Goal: Task Accomplishment & Management: Manage account settings

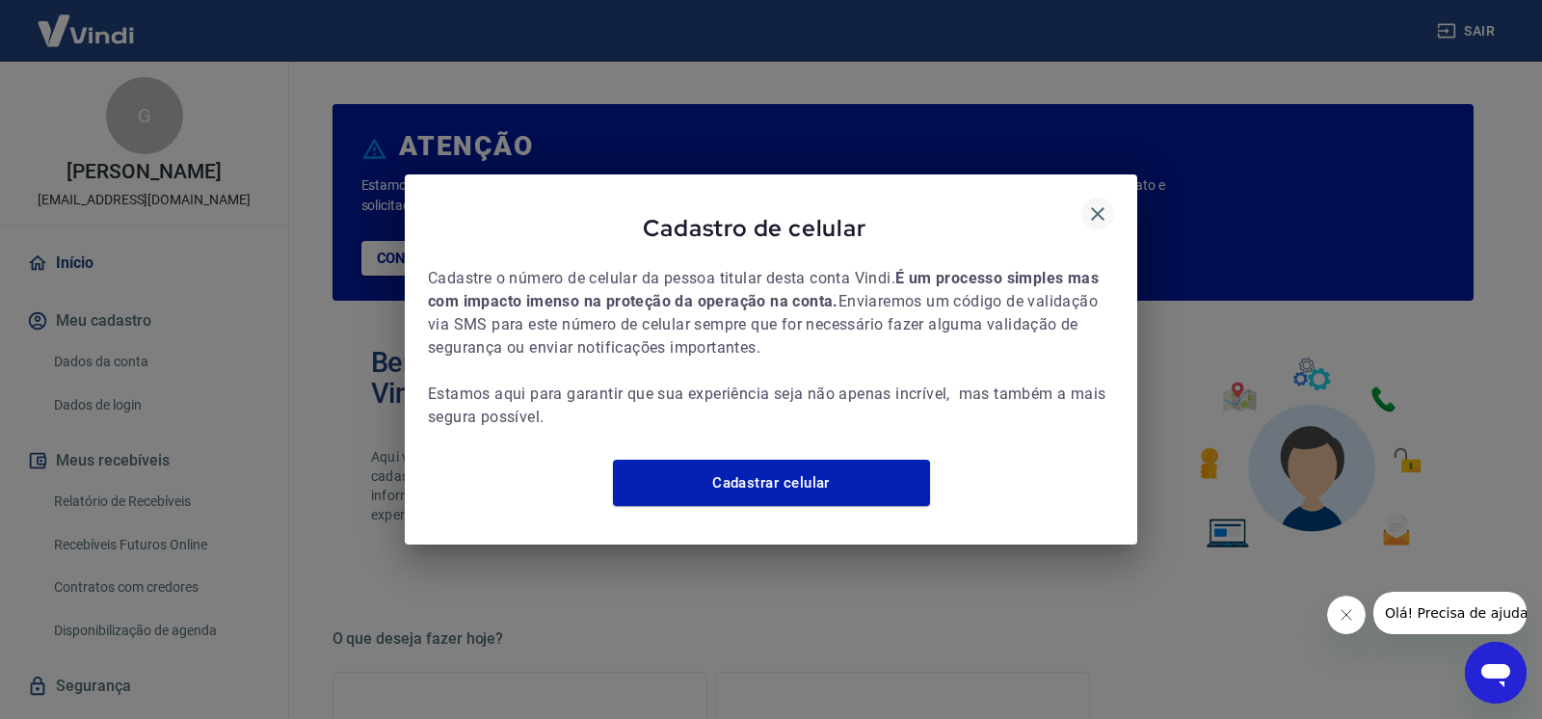
click at [1102, 202] on icon "button" at bounding box center [1097, 213] width 23 height 23
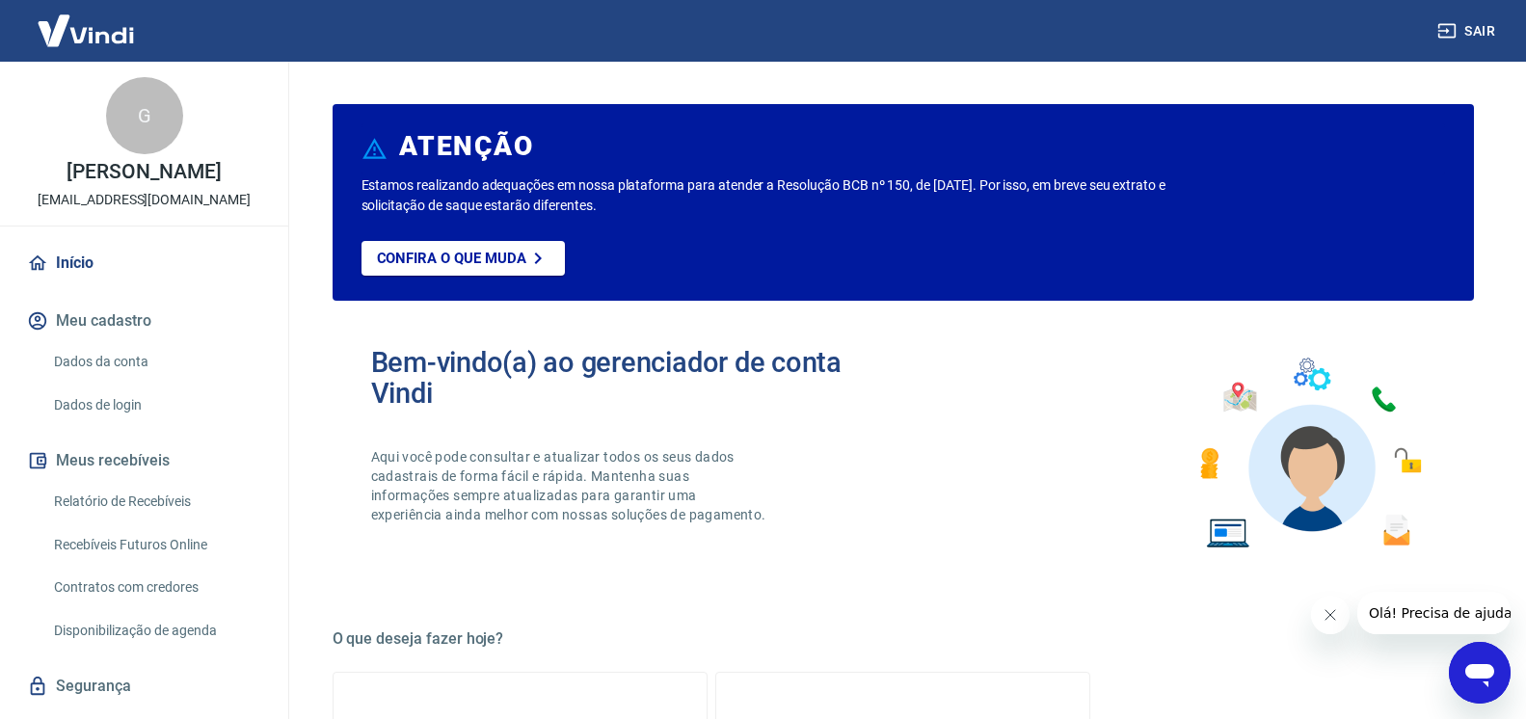
click at [1467, 28] on button "Sair" at bounding box center [1468, 31] width 69 height 36
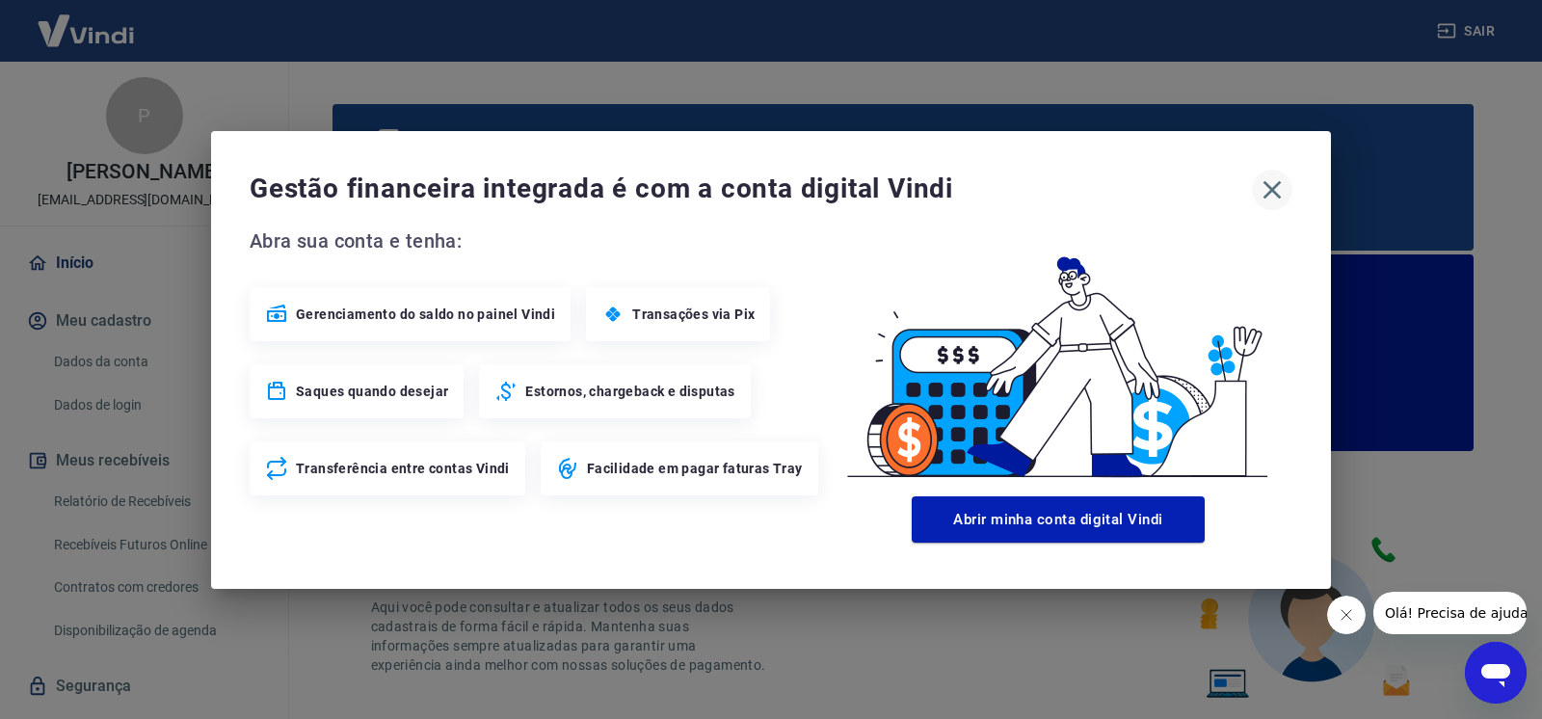
click at [1267, 188] on icon "button" at bounding box center [1272, 189] width 31 height 31
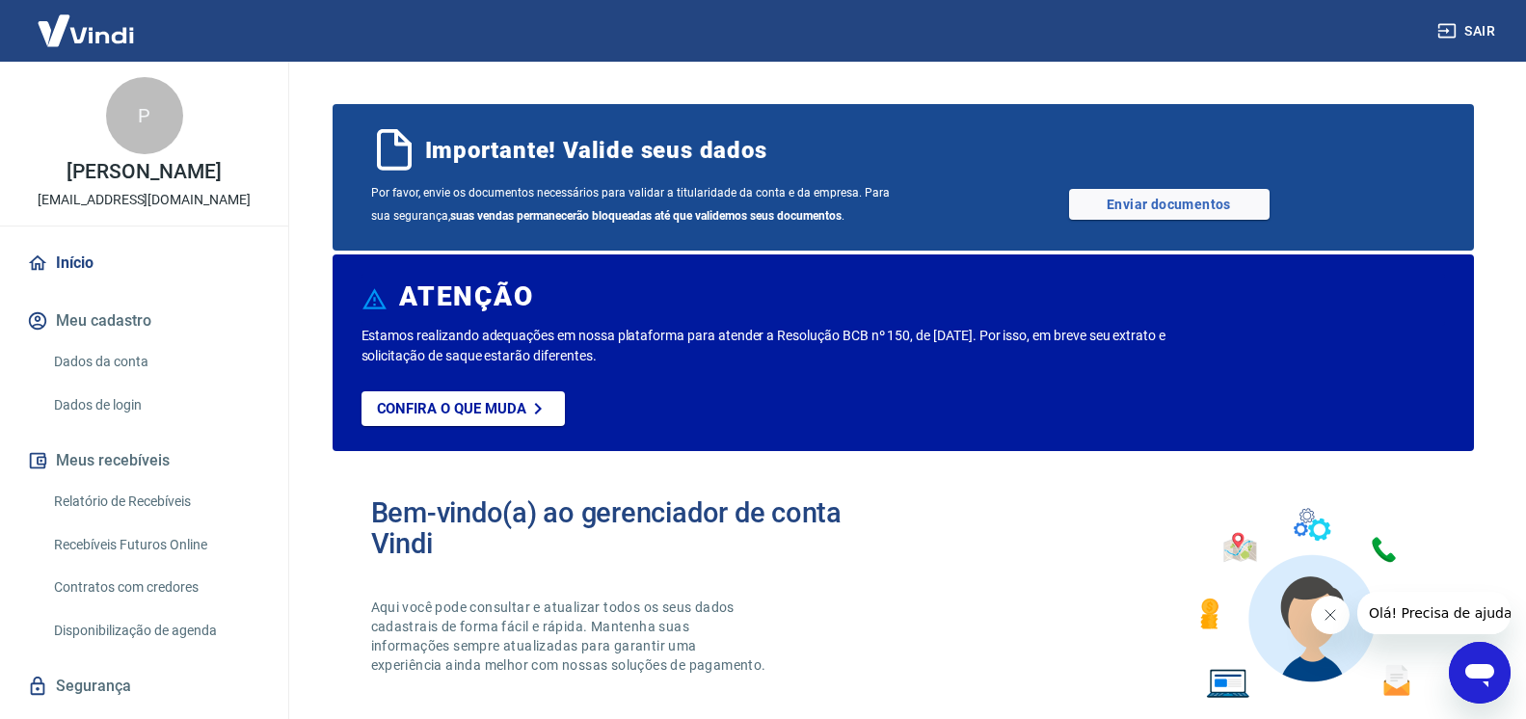
drag, startPoint x: 1332, startPoint y: 614, endPoint x: 2457, endPoint y: 1133, distance: 1238.8
click at [1332, 614] on icon "Fechar mensagem da empresa" at bounding box center [1329, 614] width 15 height 15
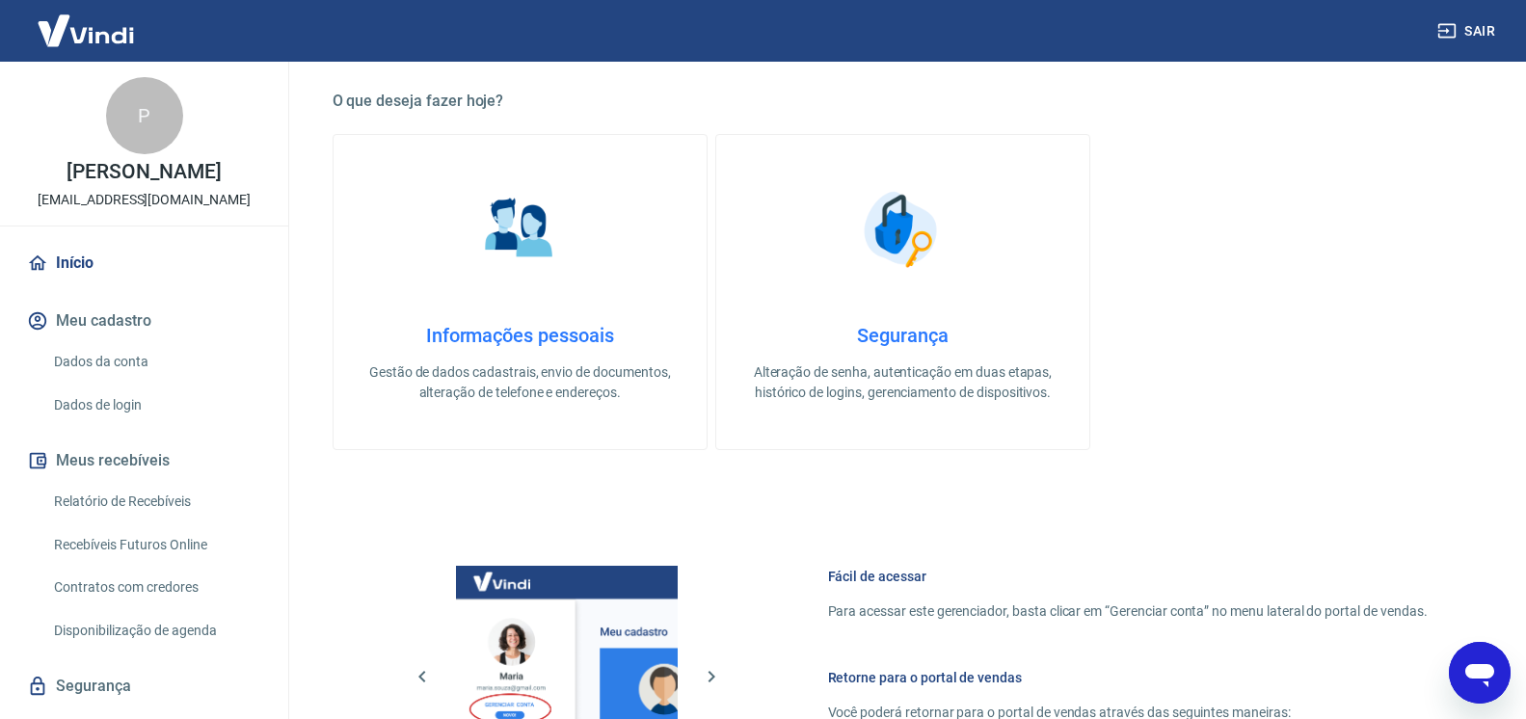
scroll to position [1134, 0]
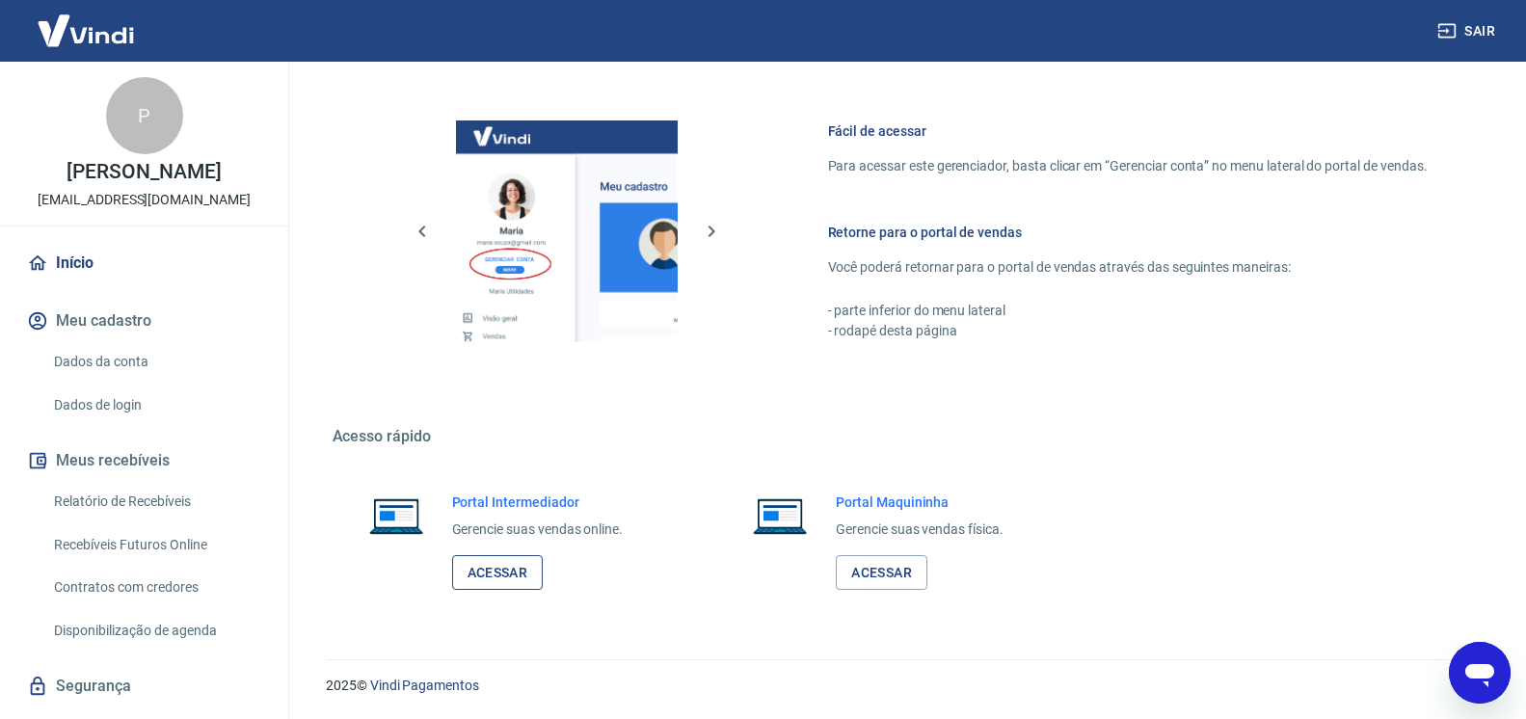
click at [507, 561] on link "Acessar" at bounding box center [498, 573] width 92 height 36
